Goal: Check status

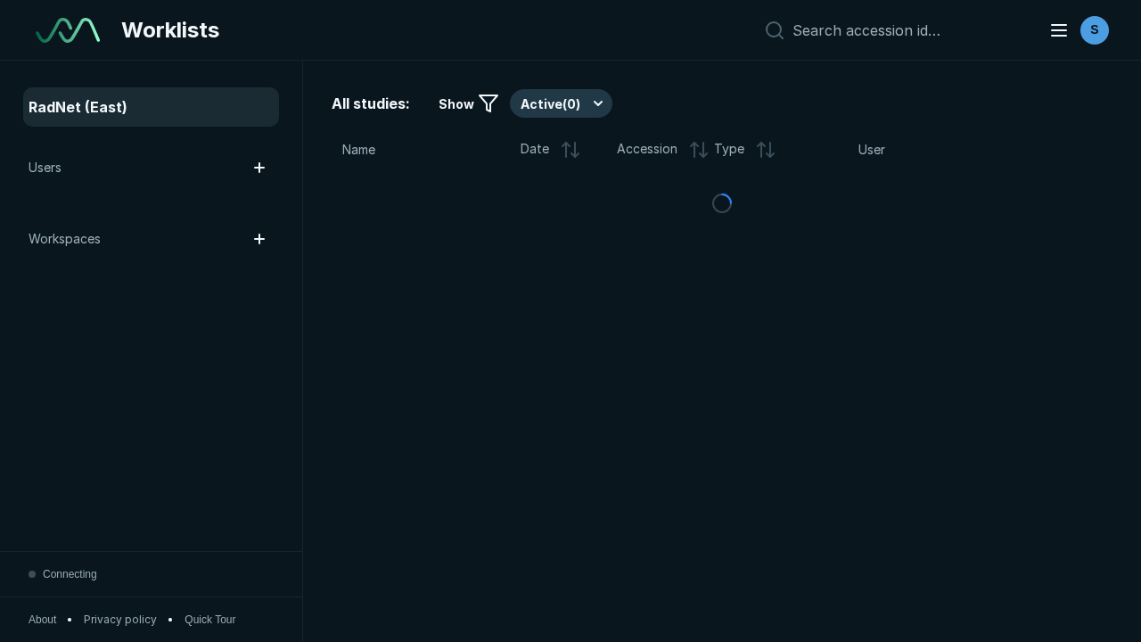
scroll to position [4868, 7425]
